Goal: Task Accomplishment & Management: Use online tool/utility

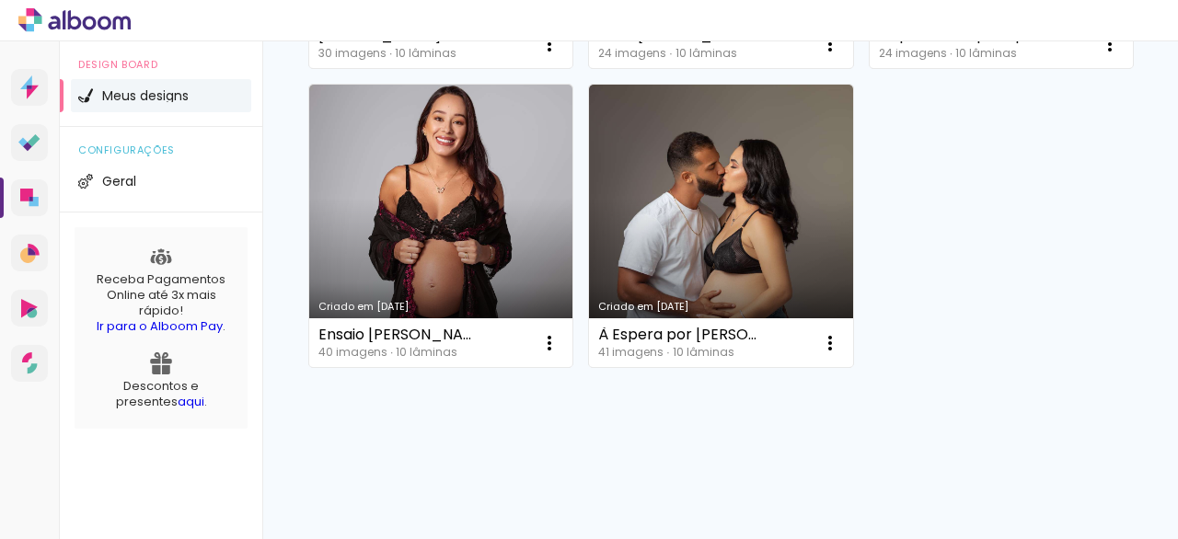
scroll to position [1752, 0]
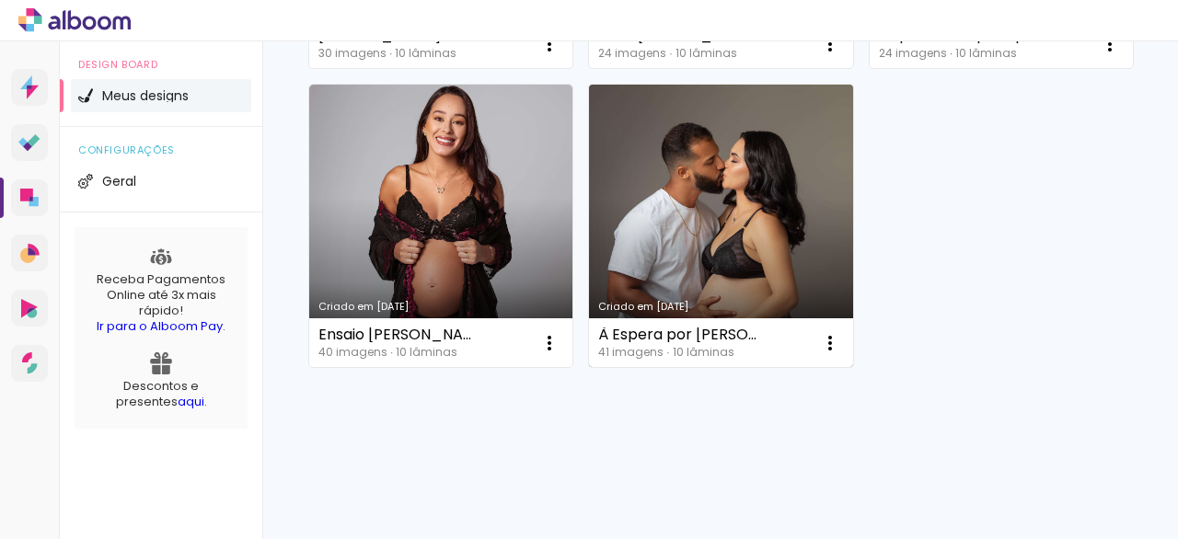
click at [589, 239] on link "Criado em [DATE]" at bounding box center [720, 226] width 263 height 282
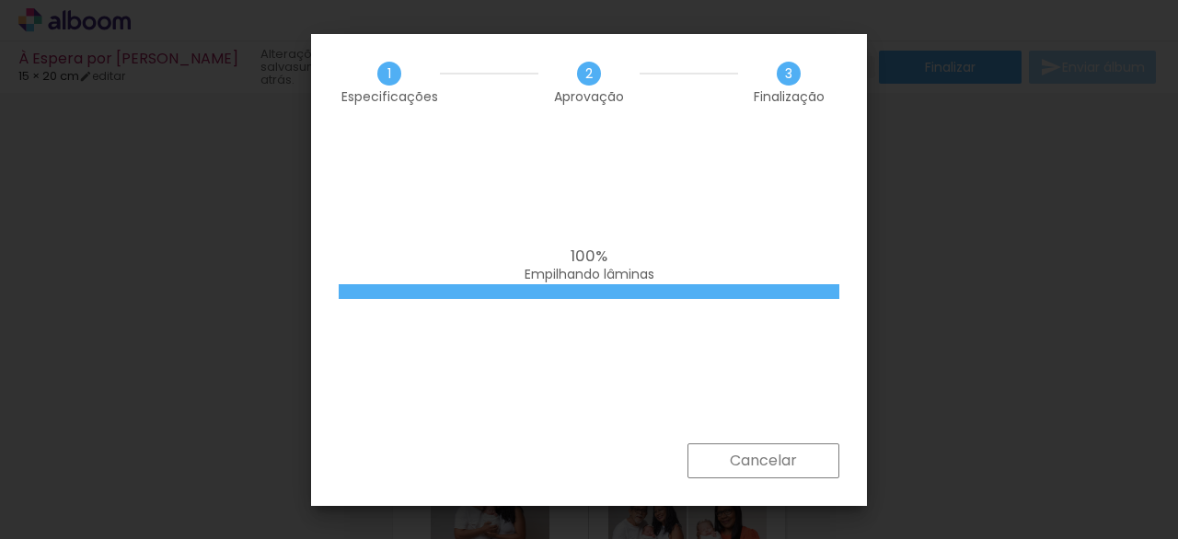
click at [586, 72] on span "2" at bounding box center [589, 74] width 24 height 24
click at [788, 82] on span "3" at bounding box center [788, 74] width 24 height 24
click at [0, 0] on slot "Cancelar" at bounding box center [0, 0] width 0 height 0
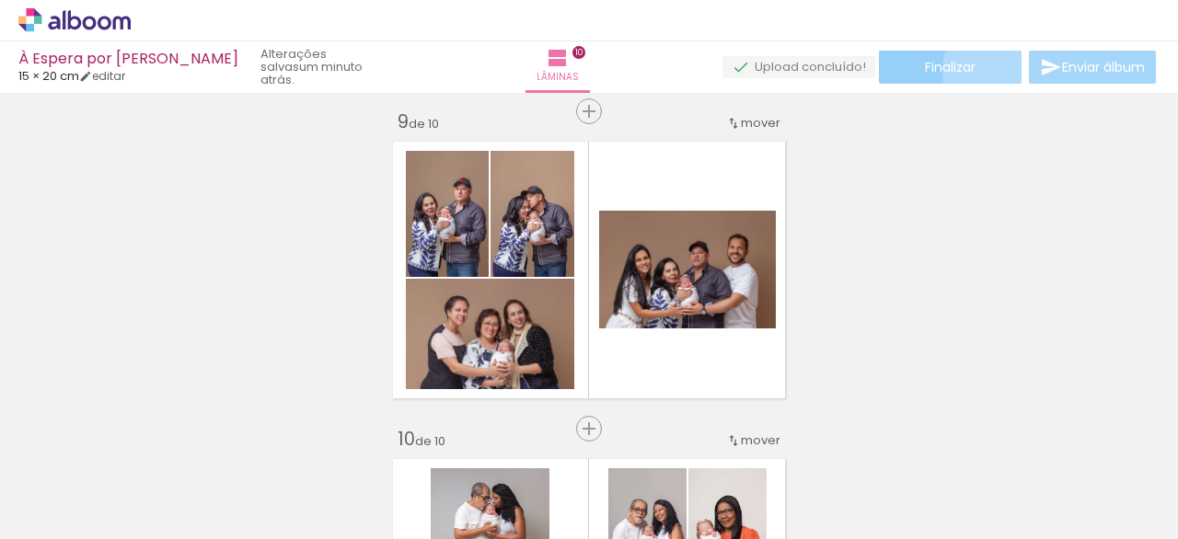
click at [986, 70] on paper-button "Finalizar" at bounding box center [950, 67] width 143 height 33
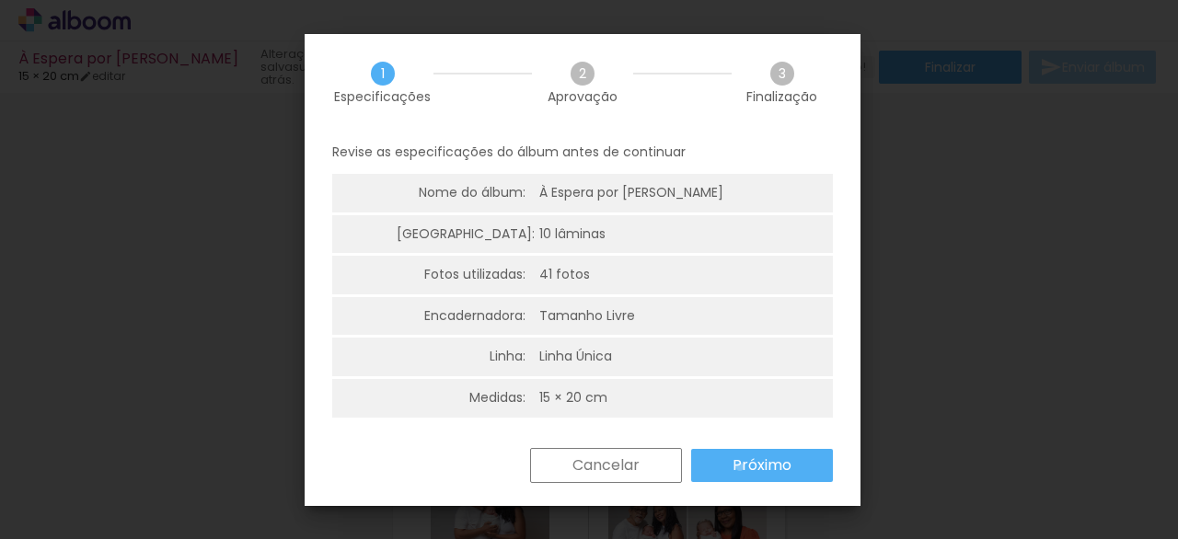
click at [0, 0] on slot "Próximo" at bounding box center [0, 0] width 0 height 0
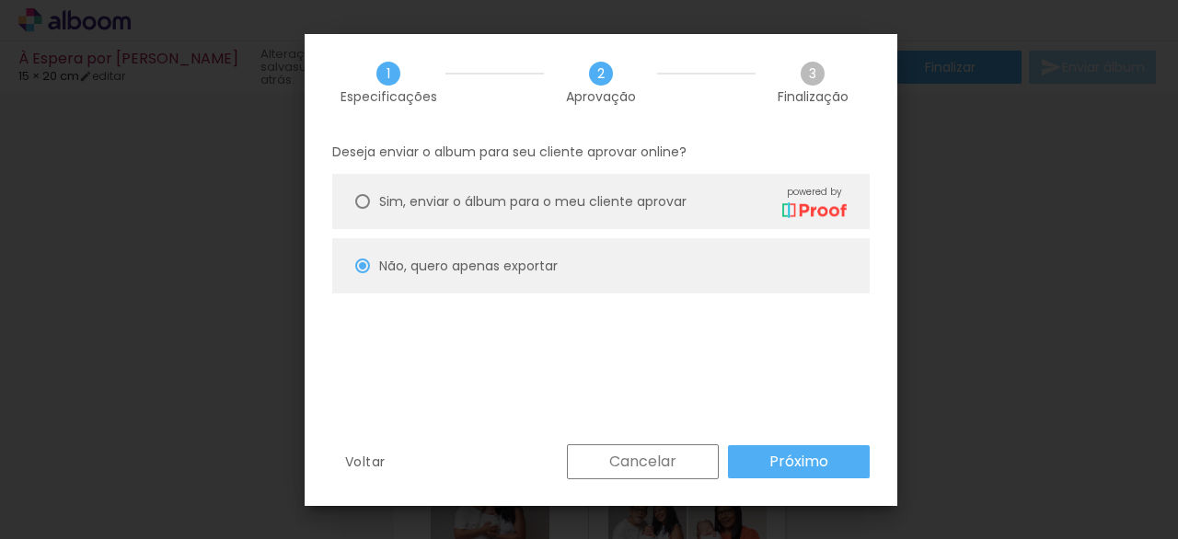
click at [0, 0] on slot "Próximo" at bounding box center [0, 0] width 0 height 0
type input "Alta, 300 DPI"
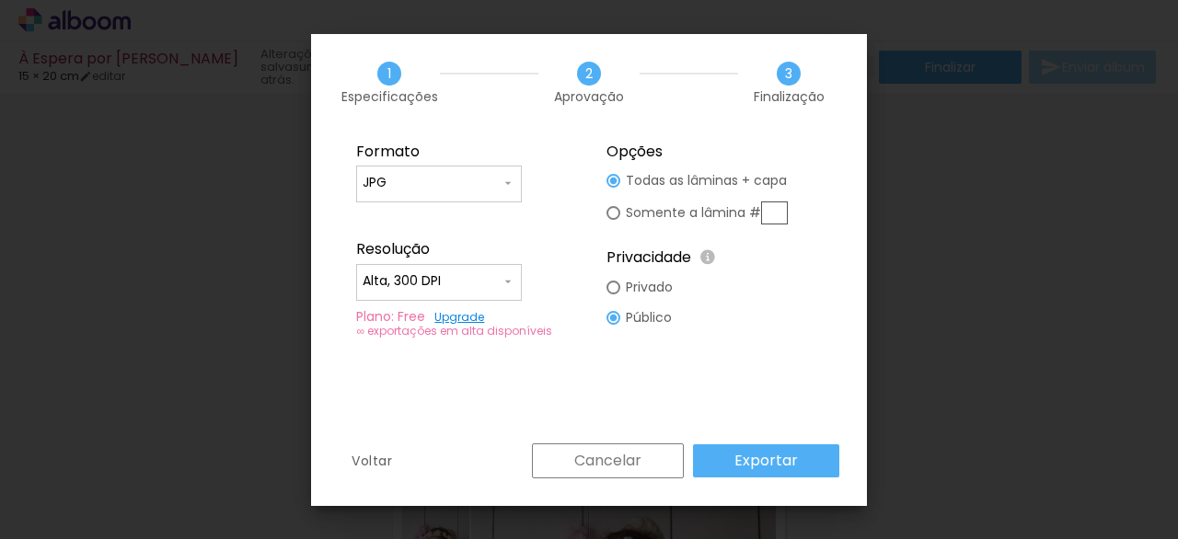
scroll to position [2551, 0]
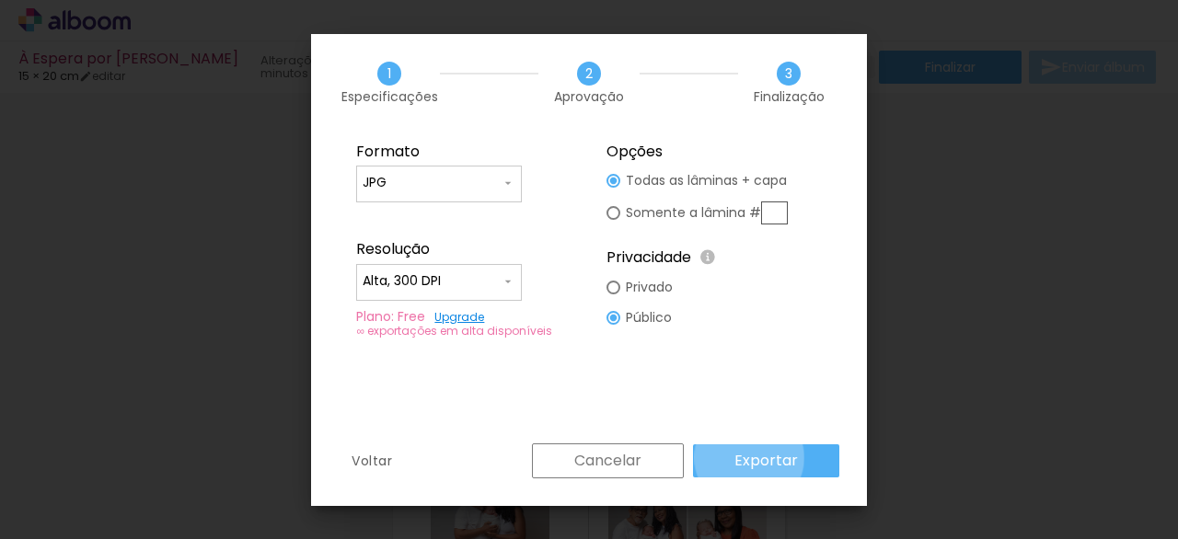
click at [0, 0] on slot "Exportar" at bounding box center [0, 0] width 0 height 0
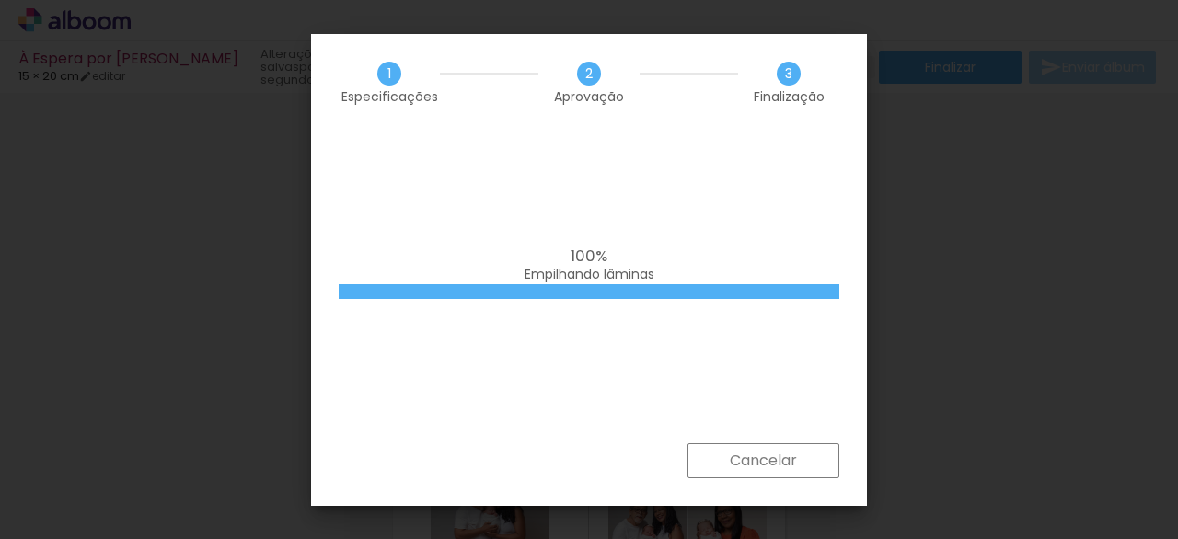
click at [795, 75] on span "3" at bounding box center [788, 74] width 24 height 24
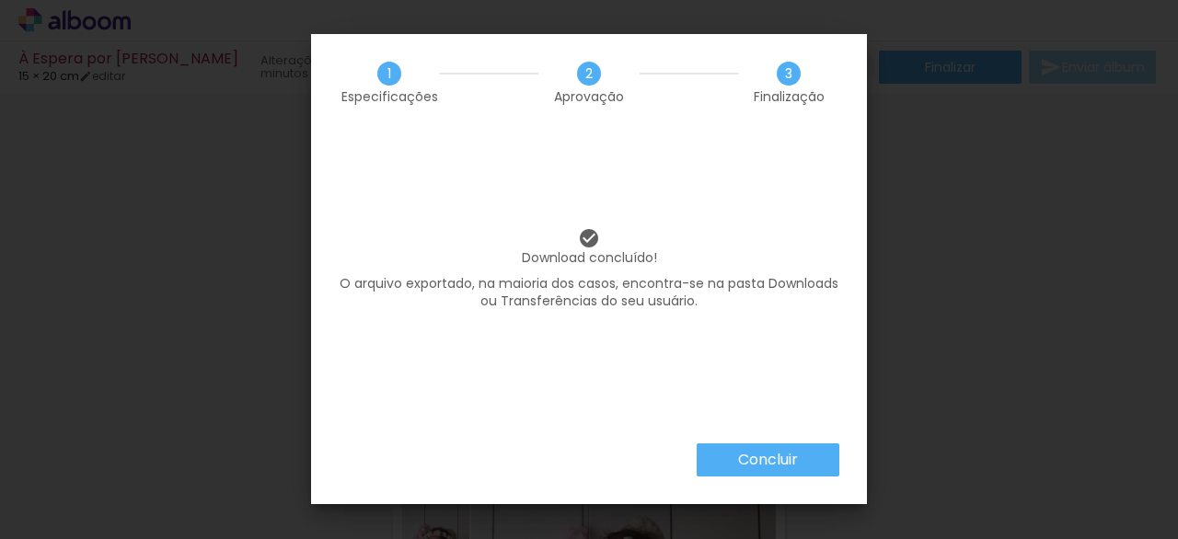
scroll to position [2551, 0]
